Goal: Task Accomplishment & Management: Use online tool/utility

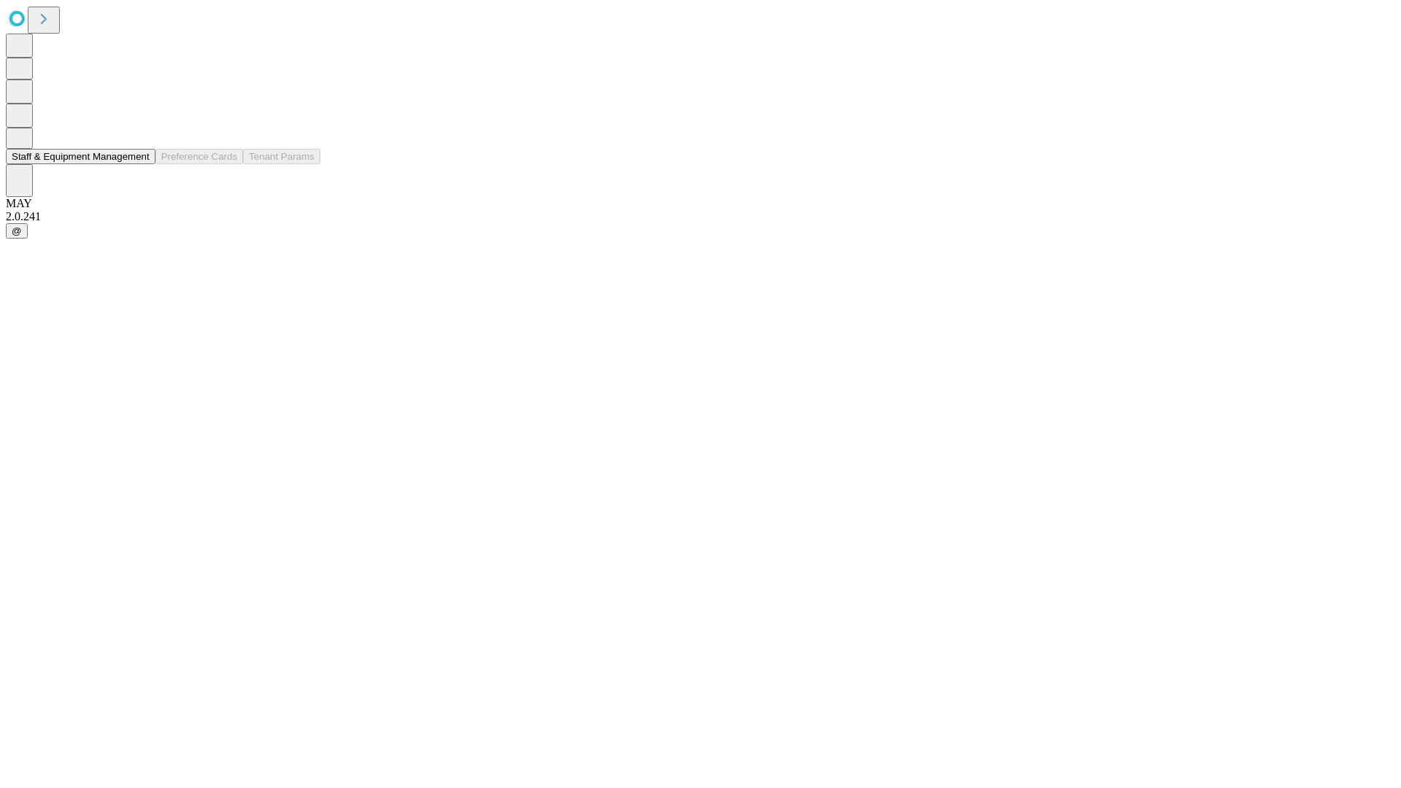
click at [139, 164] on button "Staff & Equipment Management" at bounding box center [81, 156] width 150 height 15
